Goal: Task Accomplishment & Management: Manage account settings

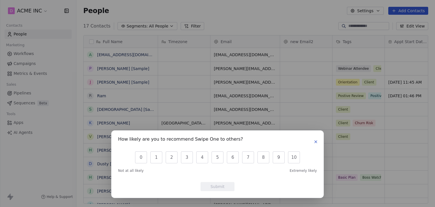
scroll to position [177, 350]
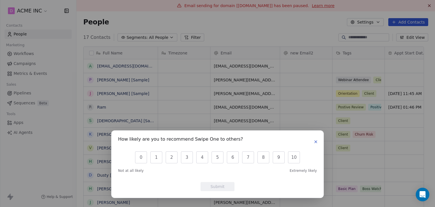
click at [316, 142] on icon "button" at bounding box center [316, 142] width 2 height 2
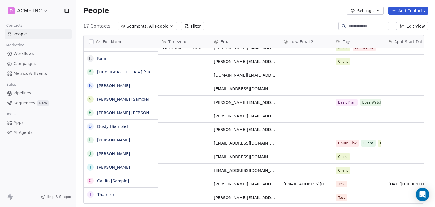
scroll to position [0, 0]
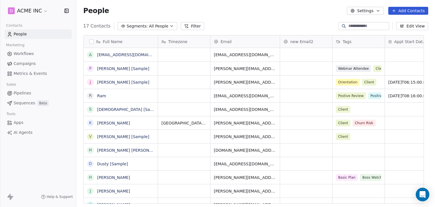
click at [406, 9] on button "Add Contacts" at bounding box center [409, 11] width 40 height 8
click at [404, 20] on span "Create new contact" at bounding box center [411, 23] width 39 height 6
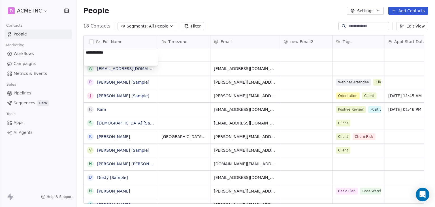
type textarea "**********"
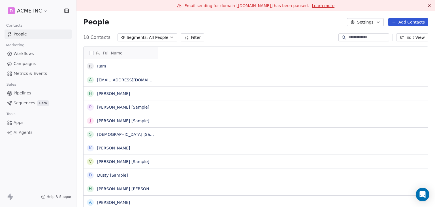
scroll to position [5, 5]
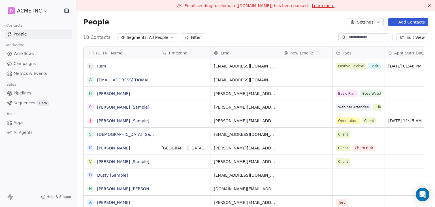
scroll to position [177, 350]
click at [275, 31] on div "People Settings Add Contacts" at bounding box center [256, 22] width 359 height 22
click at [201, 34] on div "18 Contacts Segments: All People Filter Edit View" at bounding box center [256, 37] width 359 height 9
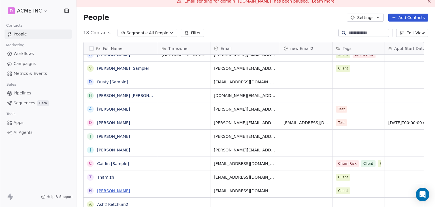
scroll to position [11, 0]
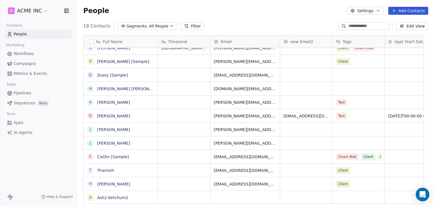
click at [347, 194] on div "grid" at bounding box center [359, 197] width 52 height 13
click at [341, 192] on div "grid" at bounding box center [359, 197] width 52 height 13
click at [347, 192] on div "grid" at bounding box center [359, 197] width 52 height 13
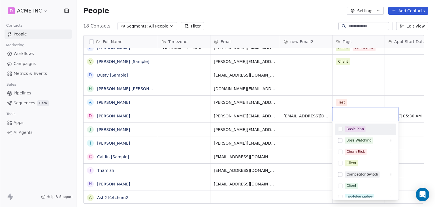
click at [346, 114] on input "text" at bounding box center [365, 114] width 59 height 6
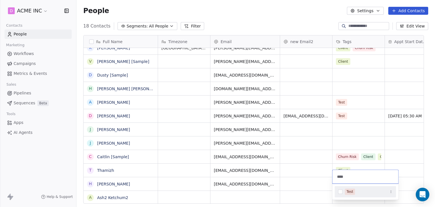
type input "****"
click at [342, 190] on button "Suggestions" at bounding box center [340, 191] width 5 height 5
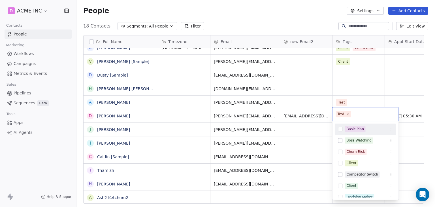
click at [231, 10] on html "D ACME INC Contacts People Marketing Workflows Campaigns Metrics & Events Sales…" at bounding box center [217, 103] width 435 height 207
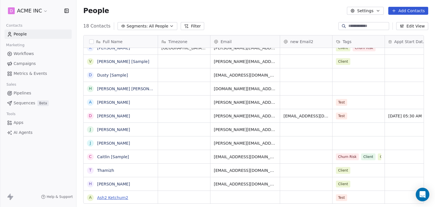
click at [123, 198] on link "Ash2 Ketchum2" at bounding box center [112, 197] width 31 height 5
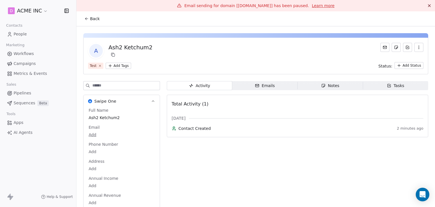
click at [98, 19] on span "Back" at bounding box center [95, 19] width 10 height 6
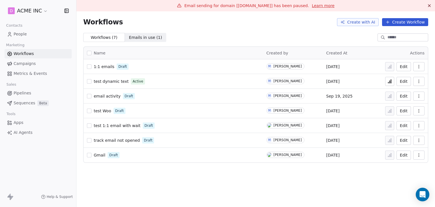
click at [209, 178] on div "Email sending for domain [[DOMAIN_NAME]] has been paused. Learn more Workflows …" at bounding box center [256, 103] width 359 height 207
click at [100, 67] on span "1:1 emails" at bounding box center [104, 66] width 21 height 5
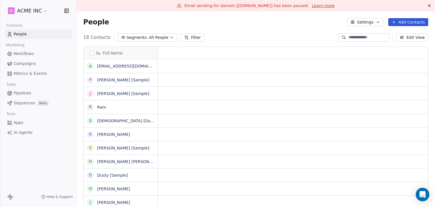
scroll to position [5, 5]
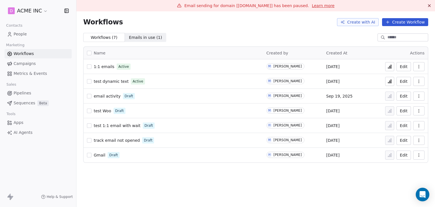
click at [391, 67] on icon at bounding box center [391, 66] width 1 height 3
